Goal: Use online tool/utility

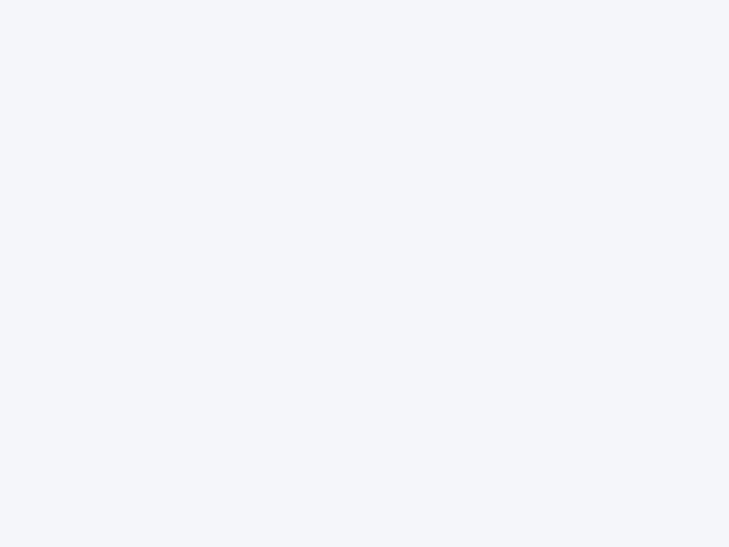
click at [364, 273] on div at bounding box center [364, 273] width 729 height 547
